Goal: Task Accomplishment & Management: Complete application form

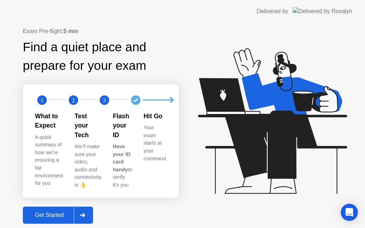
click at [52, 212] on div "Get Started" at bounding box center [49, 215] width 49 height 6
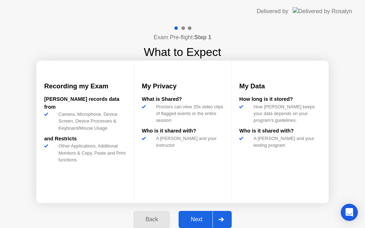
click at [196, 220] on div "Next" at bounding box center [197, 219] width 32 height 6
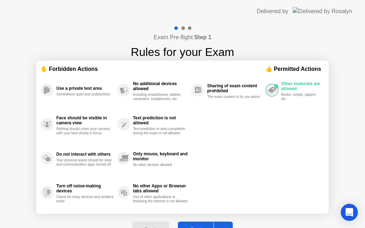
click at [197, 225] on button "Got it" at bounding box center [205, 230] width 55 height 17
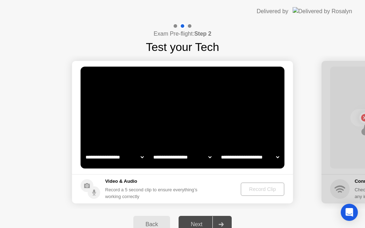
select select "**********"
select select "*******"
click at [119, 157] on select "**********" at bounding box center [114, 157] width 61 height 14
click at [180, 157] on select "**********" at bounding box center [182, 157] width 61 height 14
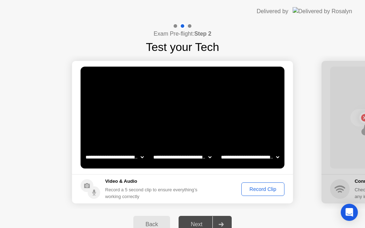
click at [259, 189] on div "Record Clip" at bounding box center [263, 189] width 38 height 6
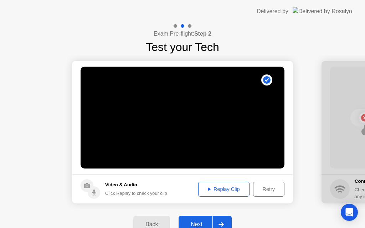
click at [218, 189] on div "Replay Clip" at bounding box center [224, 189] width 46 height 6
click at [197, 227] on div "Next" at bounding box center [197, 224] width 32 height 6
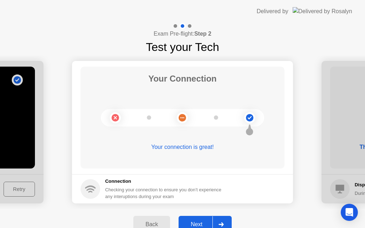
click at [202, 223] on div "Next" at bounding box center [197, 224] width 32 height 6
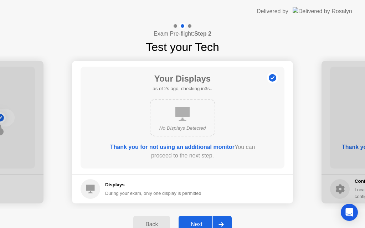
click at [202, 223] on div "Next" at bounding box center [197, 224] width 32 height 6
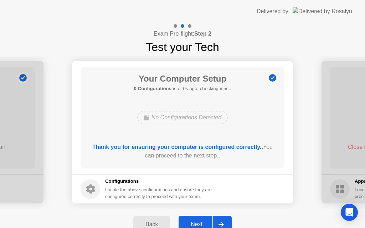
click at [201, 224] on div "Next" at bounding box center [197, 224] width 32 height 6
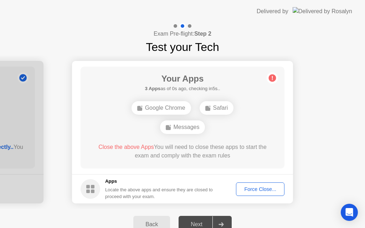
click at [201, 224] on div "Next" at bounding box center [197, 224] width 32 height 6
click at [260, 189] on div "Force Close..." at bounding box center [259, 189] width 43 height 6
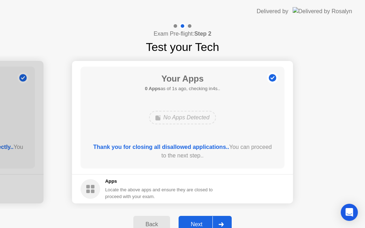
click at [198, 224] on div "Next" at bounding box center [197, 224] width 32 height 6
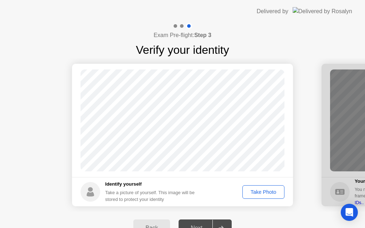
click at [263, 191] on div "Take Photo" at bounding box center [263, 192] width 37 height 6
click at [196, 226] on div "Next" at bounding box center [197, 228] width 32 height 6
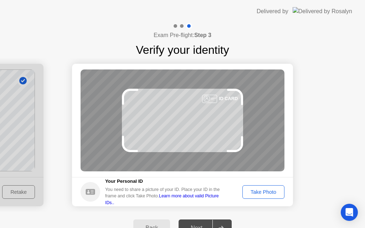
click at [263, 192] on div "Take Photo" at bounding box center [263, 192] width 37 height 6
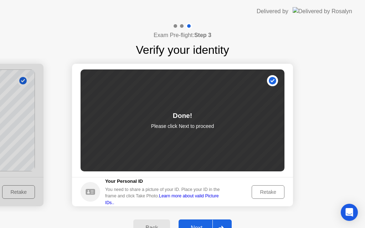
click at [222, 225] on div at bounding box center [220, 228] width 17 height 16
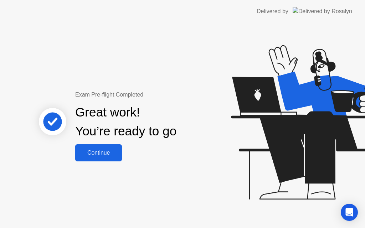
click at [104, 151] on div "Continue" at bounding box center [98, 153] width 42 height 6
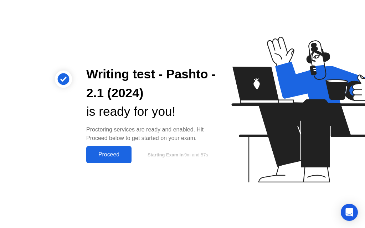
click at [109, 154] on div "Proceed" at bounding box center [108, 154] width 41 height 6
